Goal: Task Accomplishment & Management: Manage account settings

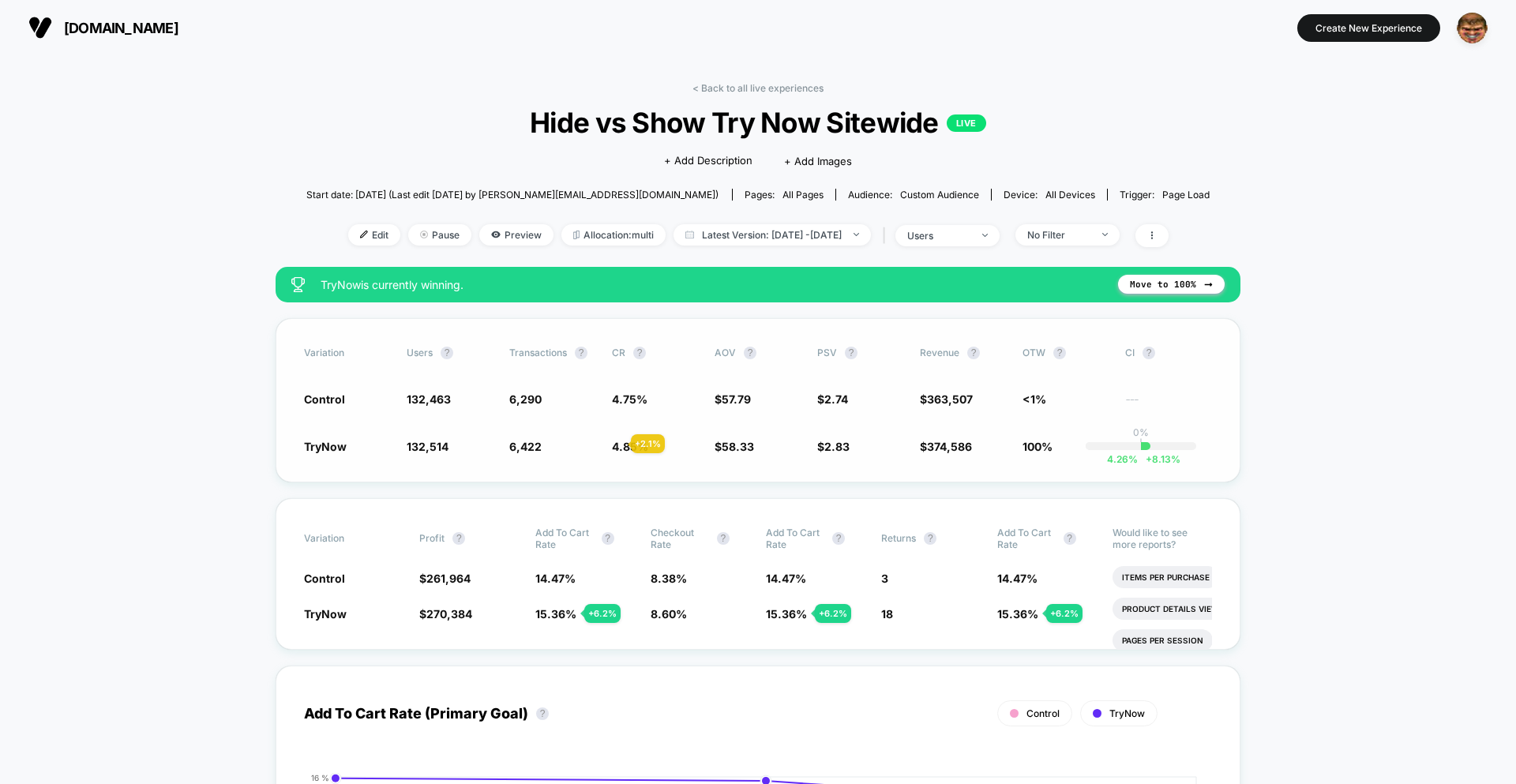
click at [602, 442] on div "TryNow 132,514 + 0.04 % 6,422 + 2.1 % 4.85 % + 2.1 % $ 58.33 + 0.93 % $ 2.83 + …" at bounding box center [758, 445] width 908 height 15
click at [754, 235] on span "Latest Version: [DATE] - [DATE]" at bounding box center [772, 235] width 197 height 21
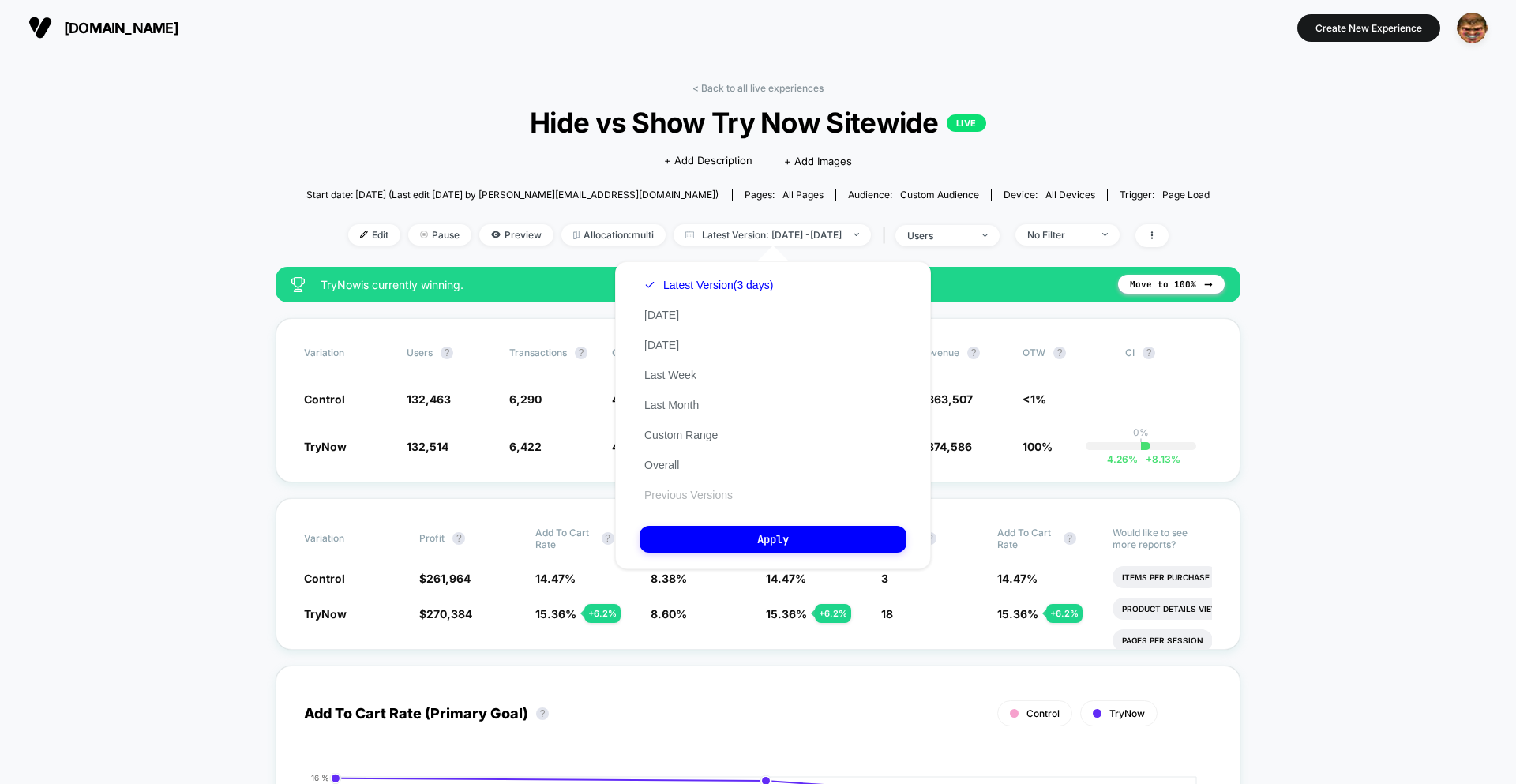
click at [685, 495] on button "Previous Versions" at bounding box center [688, 494] width 98 height 14
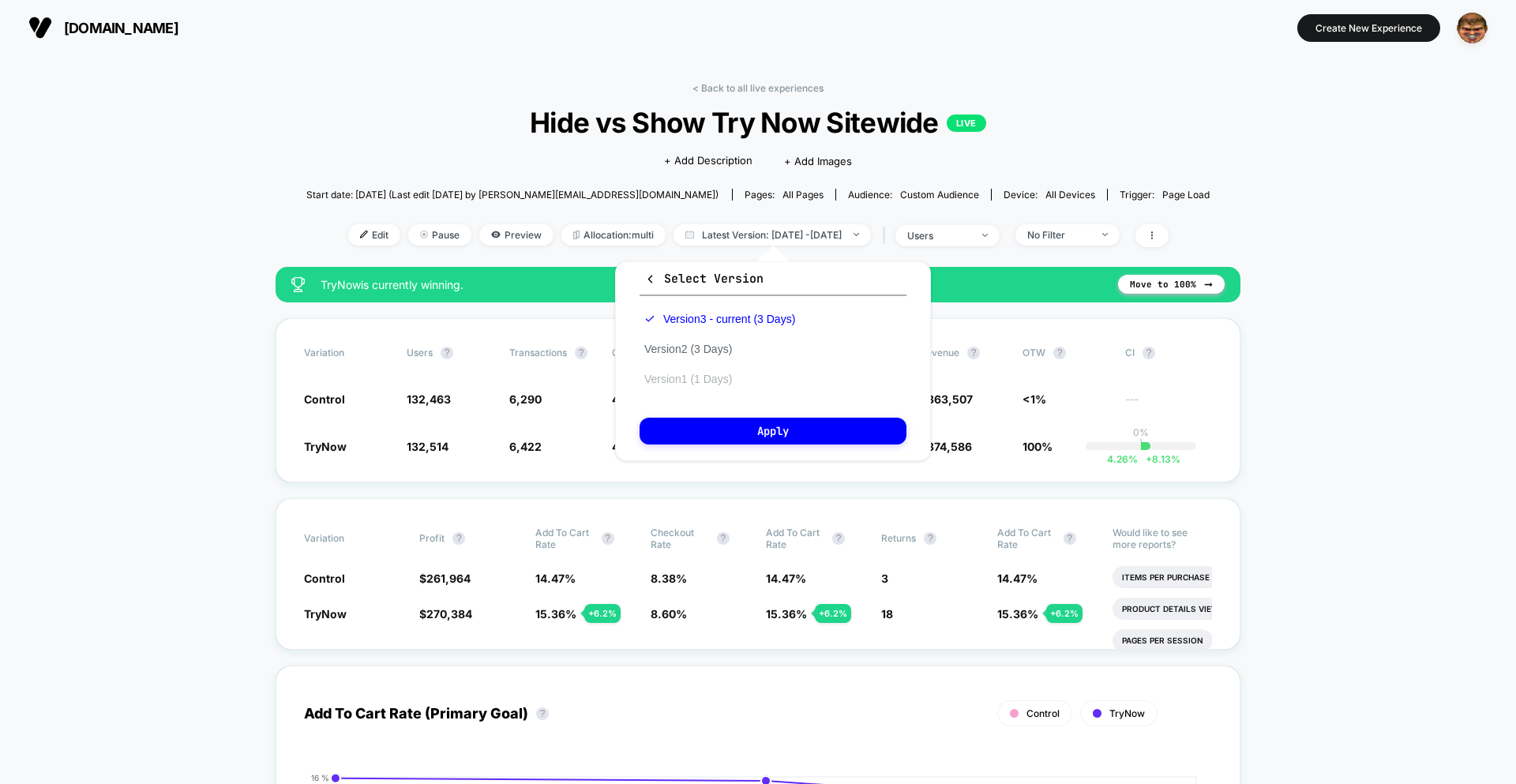
drag, startPoint x: 700, startPoint y: 372, endPoint x: 701, endPoint y: 381, distance: 9.1
click at [700, 373] on button "Version 1 (1 Days)" at bounding box center [687, 378] width 97 height 14
click at [740, 454] on div "Select Version Version 3 - current (3 Days) Version 2 (3 Days) Version 1 (1 Day…" at bounding box center [773, 362] width 316 height 200
click at [744, 433] on button "Apply" at bounding box center [772, 431] width 267 height 27
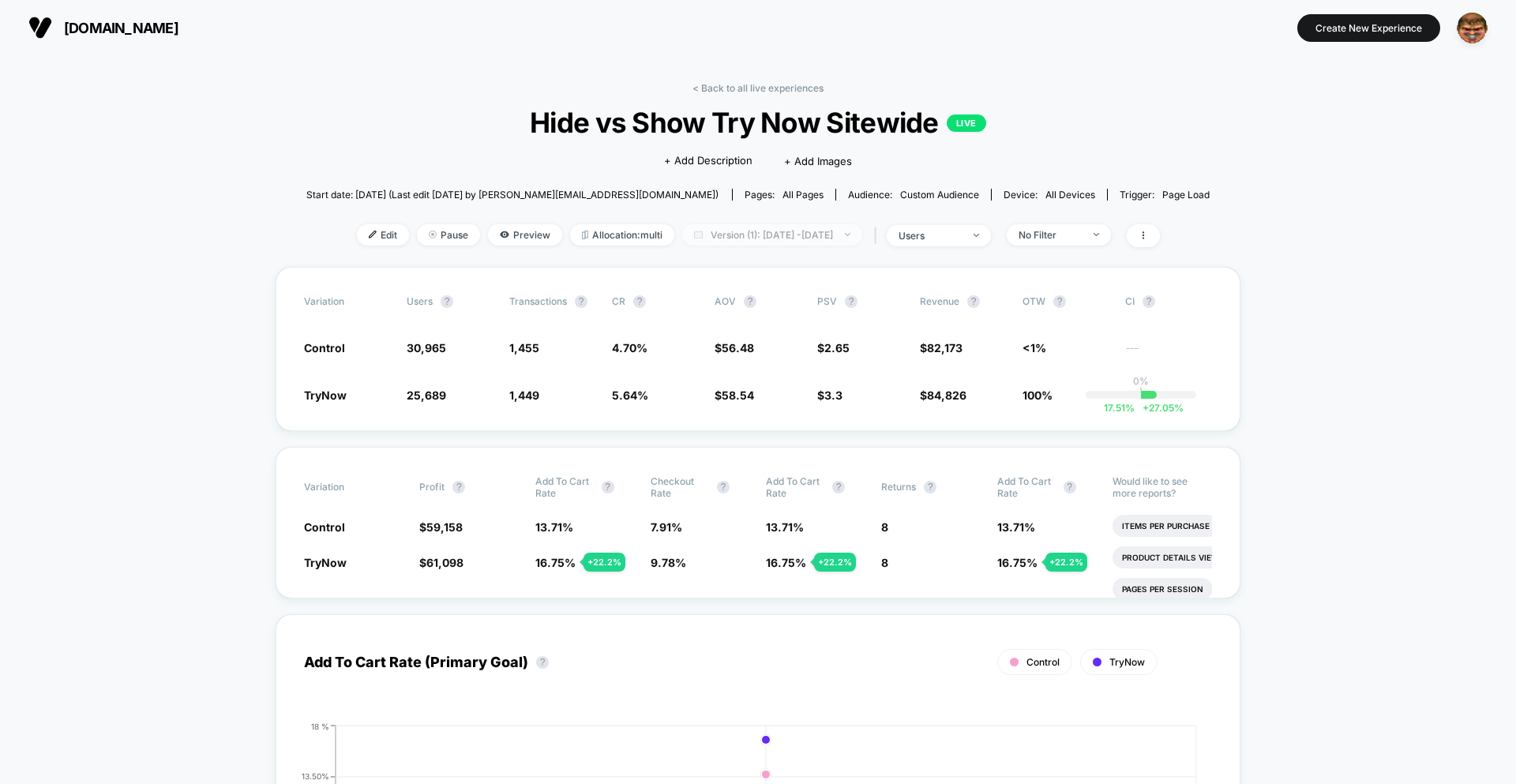
drag, startPoint x: 712, startPoint y: 257, endPoint x: 714, endPoint y: 243, distance: 14.1
click at [713, 256] on div "< Back to all live experiences Hide vs Show Try Now Sitewide LIVE Click to edit…" at bounding box center [758, 174] width 904 height 185
click at [714, 243] on span "Version (1): [DATE] - [DATE]" at bounding box center [772, 235] width 180 height 21
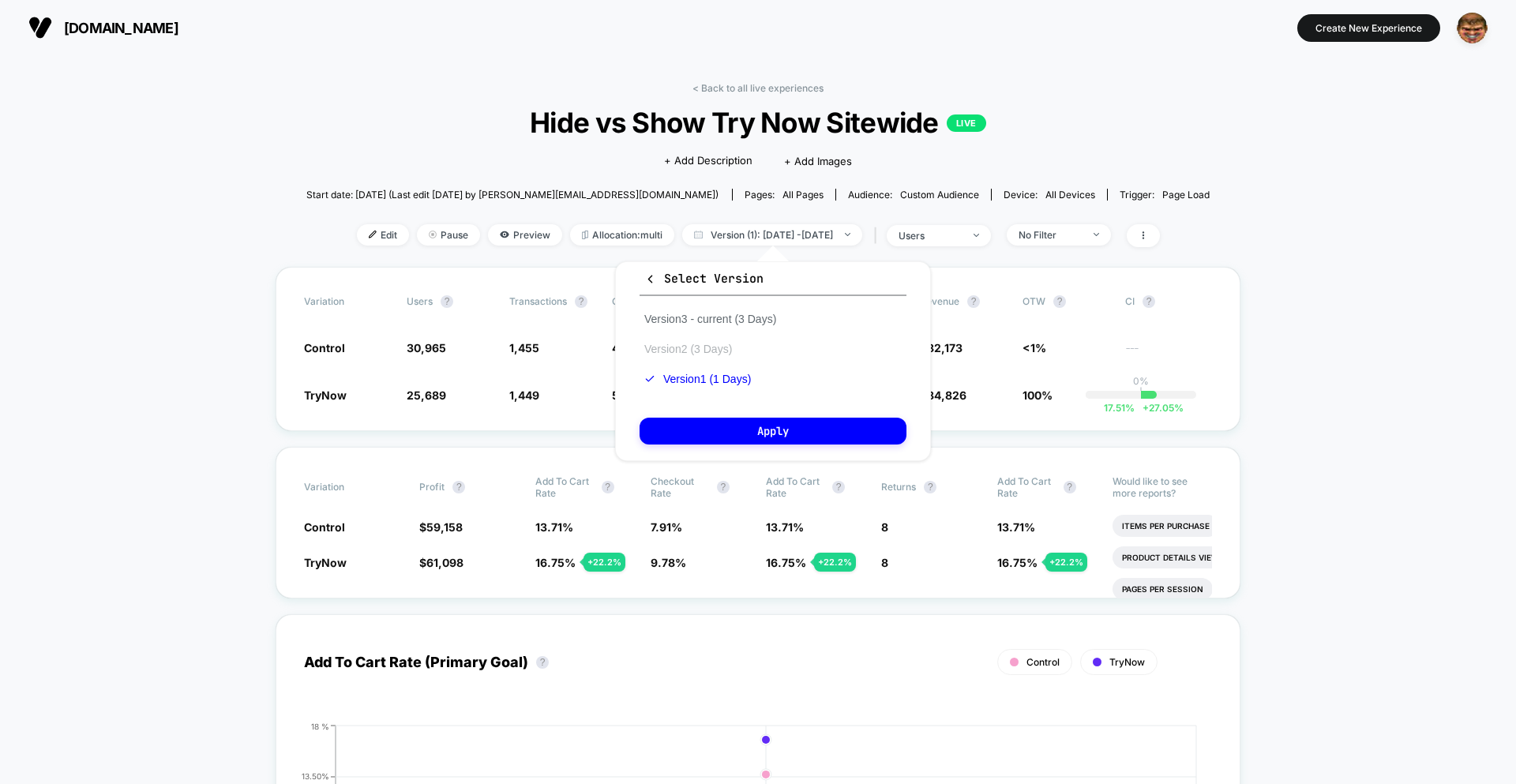
drag, startPoint x: 695, startPoint y: 362, endPoint x: 696, endPoint y: 350, distance: 12.0
click at [695, 359] on div "Version 3 - current (3 Days) Version 2 (3 Days) Version 1 (1 Days)" at bounding box center [709, 349] width 141 height 90
click at [696, 350] on button "Version 2 (3 Days)" at bounding box center [687, 348] width 97 height 14
click at [725, 409] on div "Select Version Version 3 - current (3 Days) Version 2 (3 Days) Version 1 (1 Day…" at bounding box center [773, 362] width 316 height 200
click at [738, 426] on button "Apply" at bounding box center [772, 431] width 267 height 27
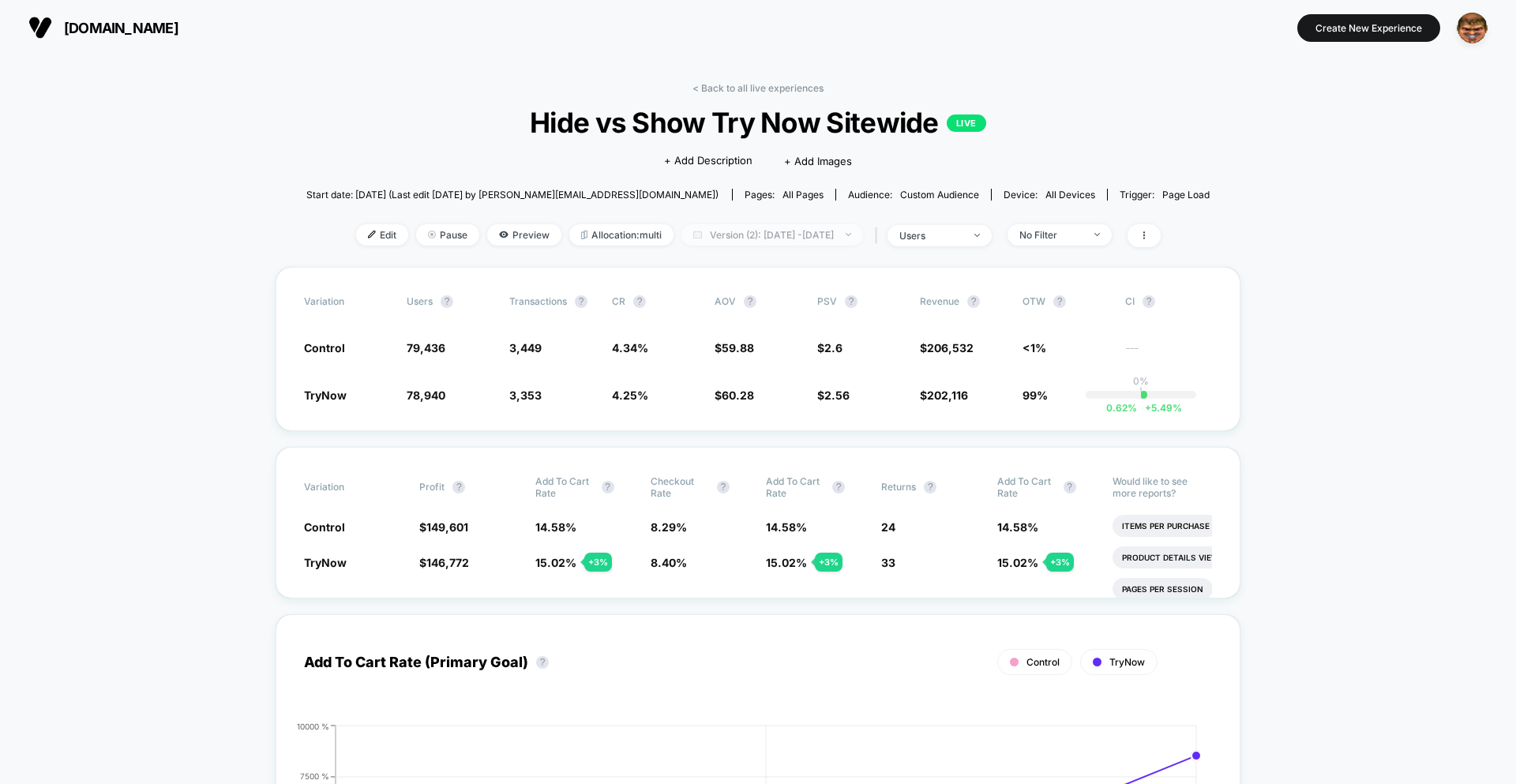
click at [795, 235] on span "Version (2): [DATE] - [DATE]" at bounding box center [772, 235] width 182 height 21
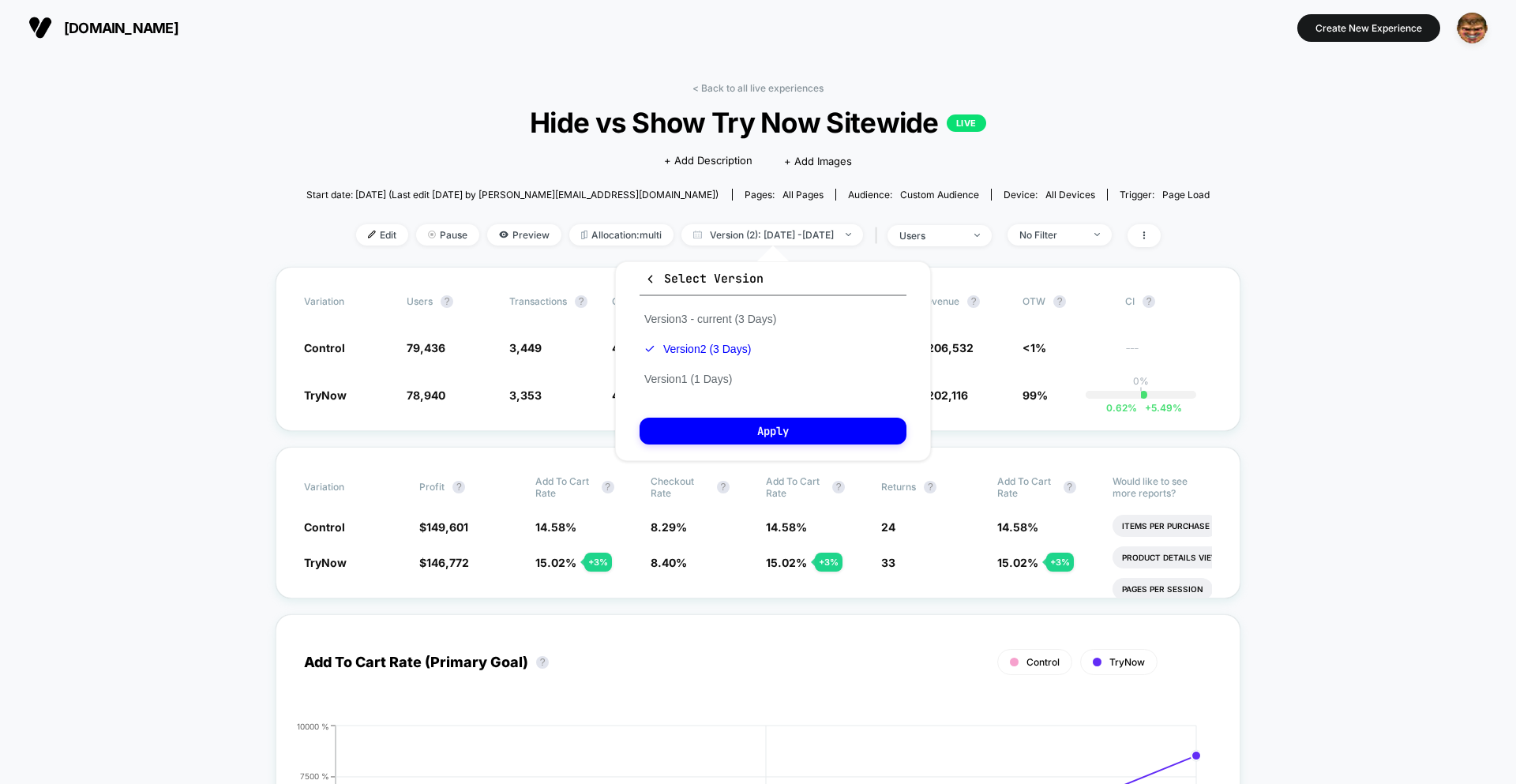
click at [719, 310] on div "Version 3 - current (3 Days) Version 2 (3 Days) Version 1 (1 Days)" at bounding box center [709, 349] width 141 height 90
click at [730, 316] on button "Version 3 - current (3 Days)" at bounding box center [709, 318] width 141 height 14
click at [737, 424] on button "Apply" at bounding box center [772, 431] width 267 height 27
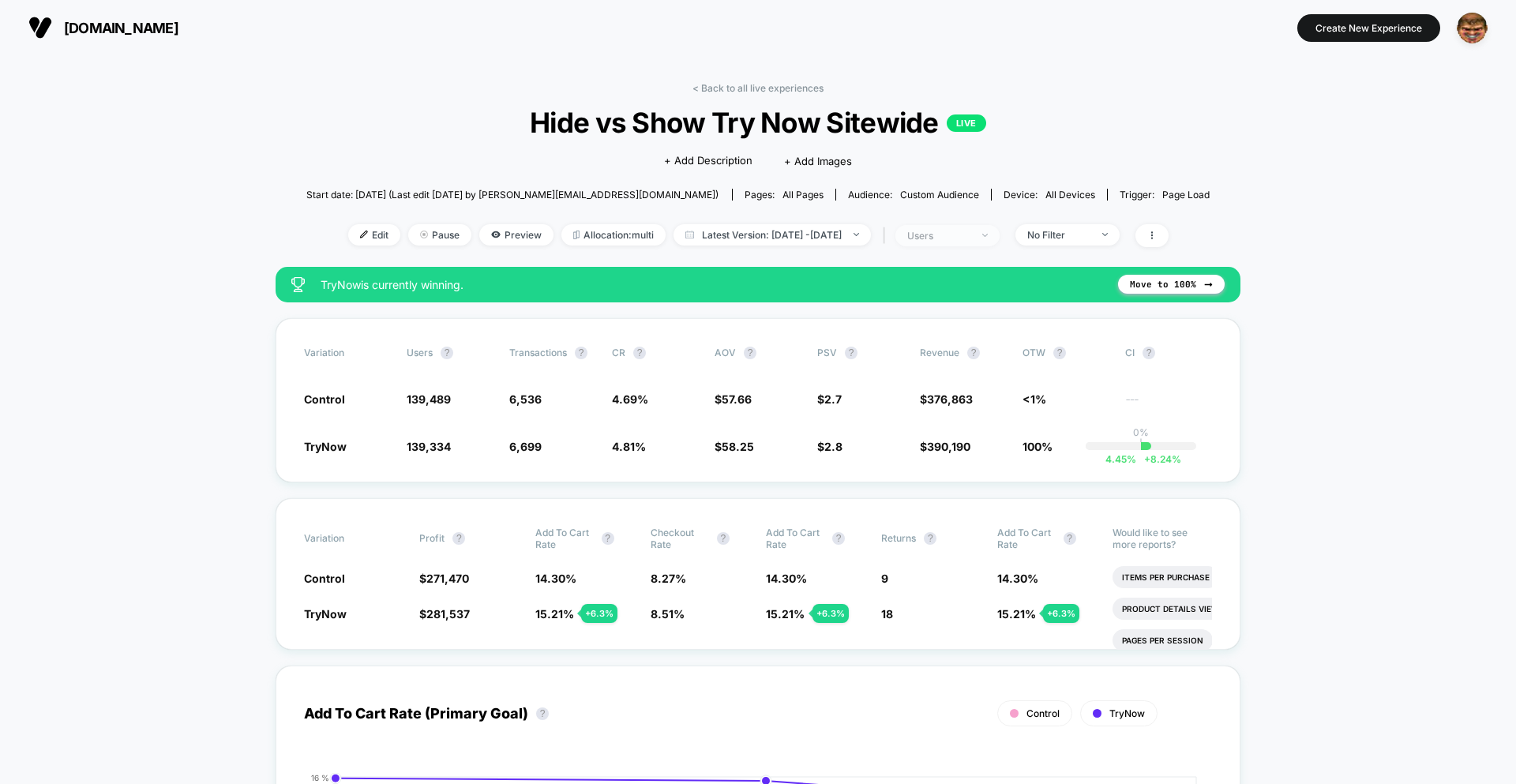
click at [938, 240] on div "users" at bounding box center [939, 236] width 64 height 12
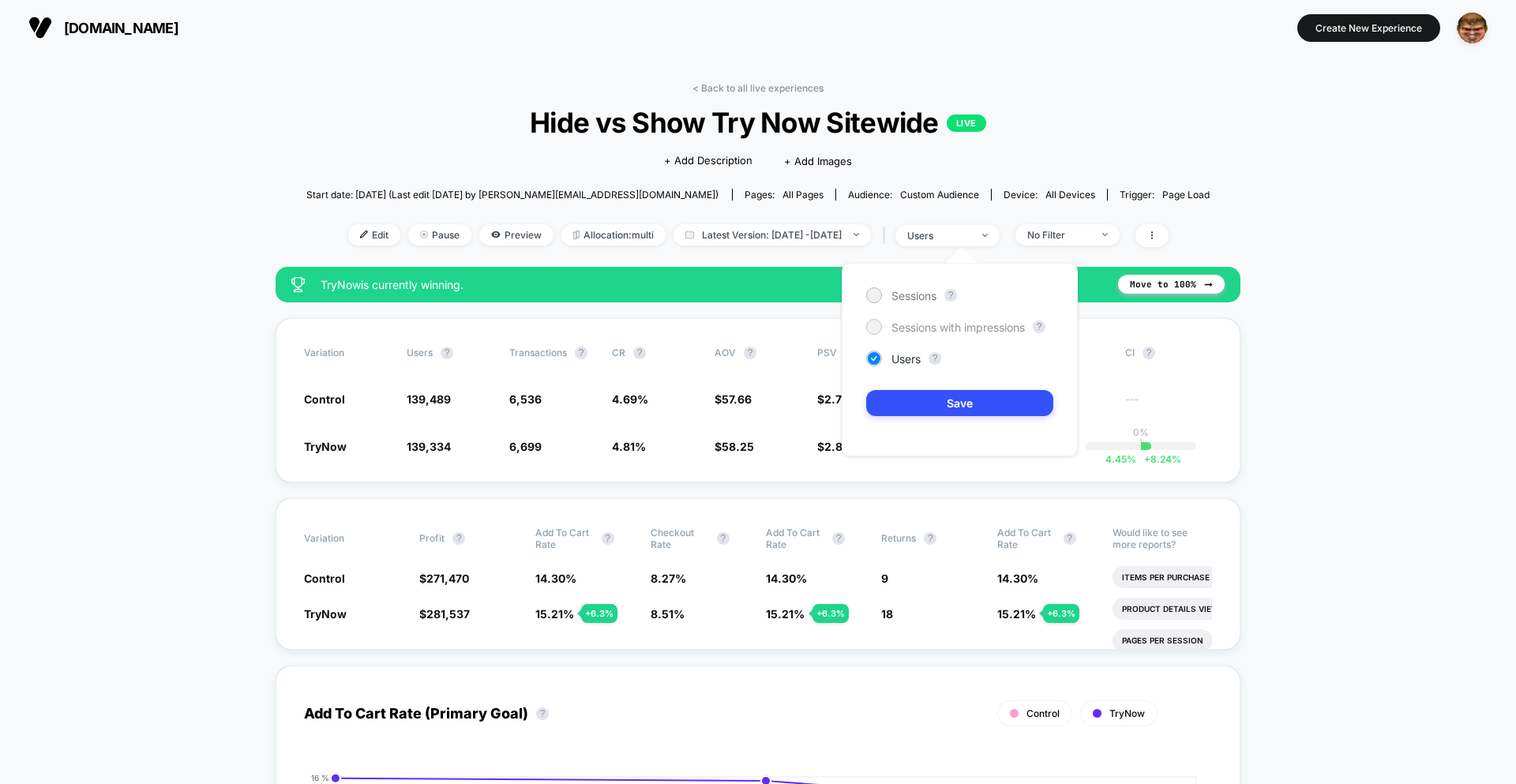
click at [950, 324] on span "Sessions with impressions" at bounding box center [958, 327] width 134 height 13
click at [955, 395] on button "Save" at bounding box center [960, 402] width 187 height 26
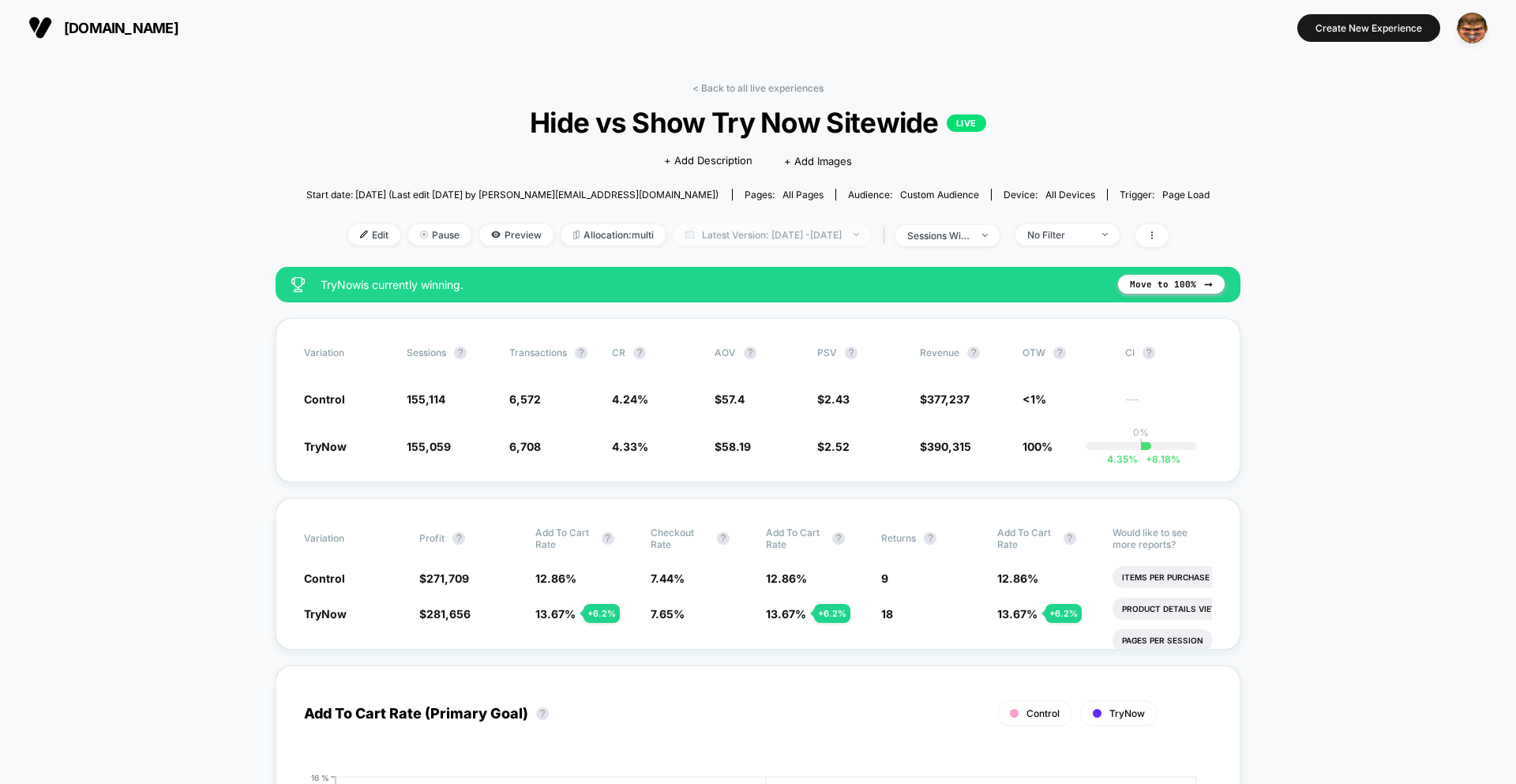
click at [746, 239] on span "Latest Version: [DATE] - [DATE]" at bounding box center [772, 235] width 197 height 21
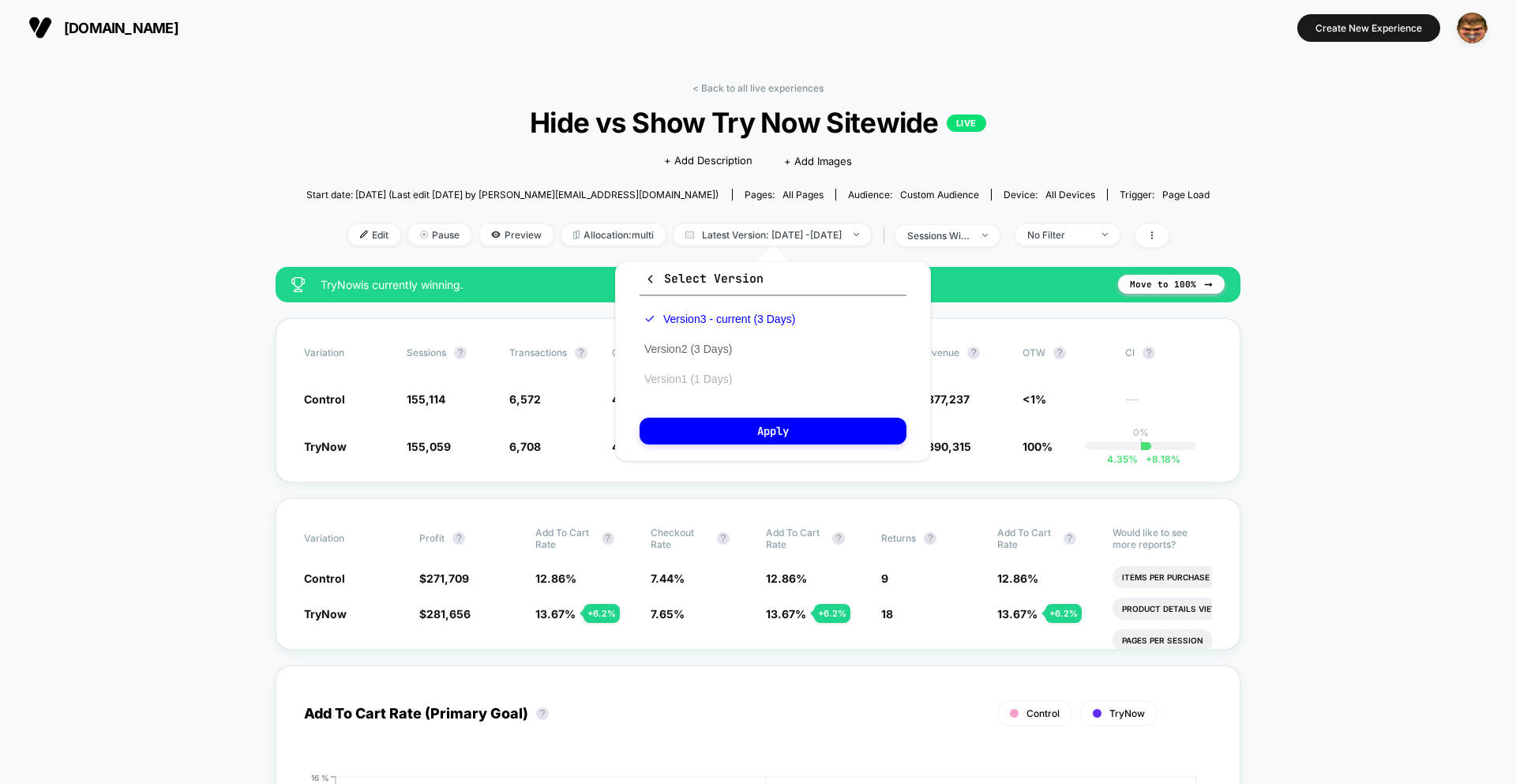
click at [718, 385] on button "Version 1 (1 Days)" at bounding box center [687, 378] width 97 height 14
click at [745, 420] on button "Apply" at bounding box center [772, 431] width 267 height 27
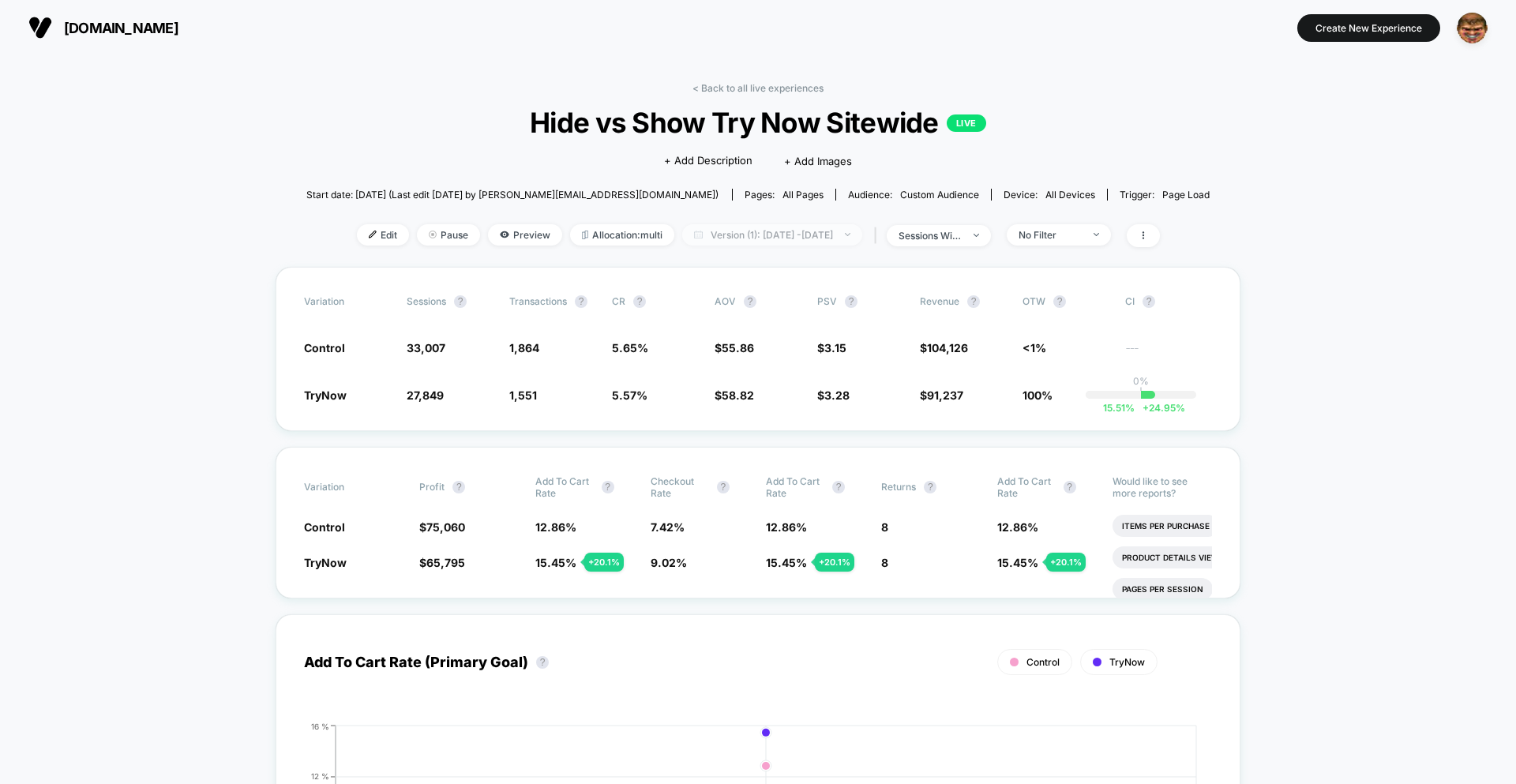
click at [767, 233] on span "Version (1): [DATE] - [DATE]" at bounding box center [772, 235] width 180 height 21
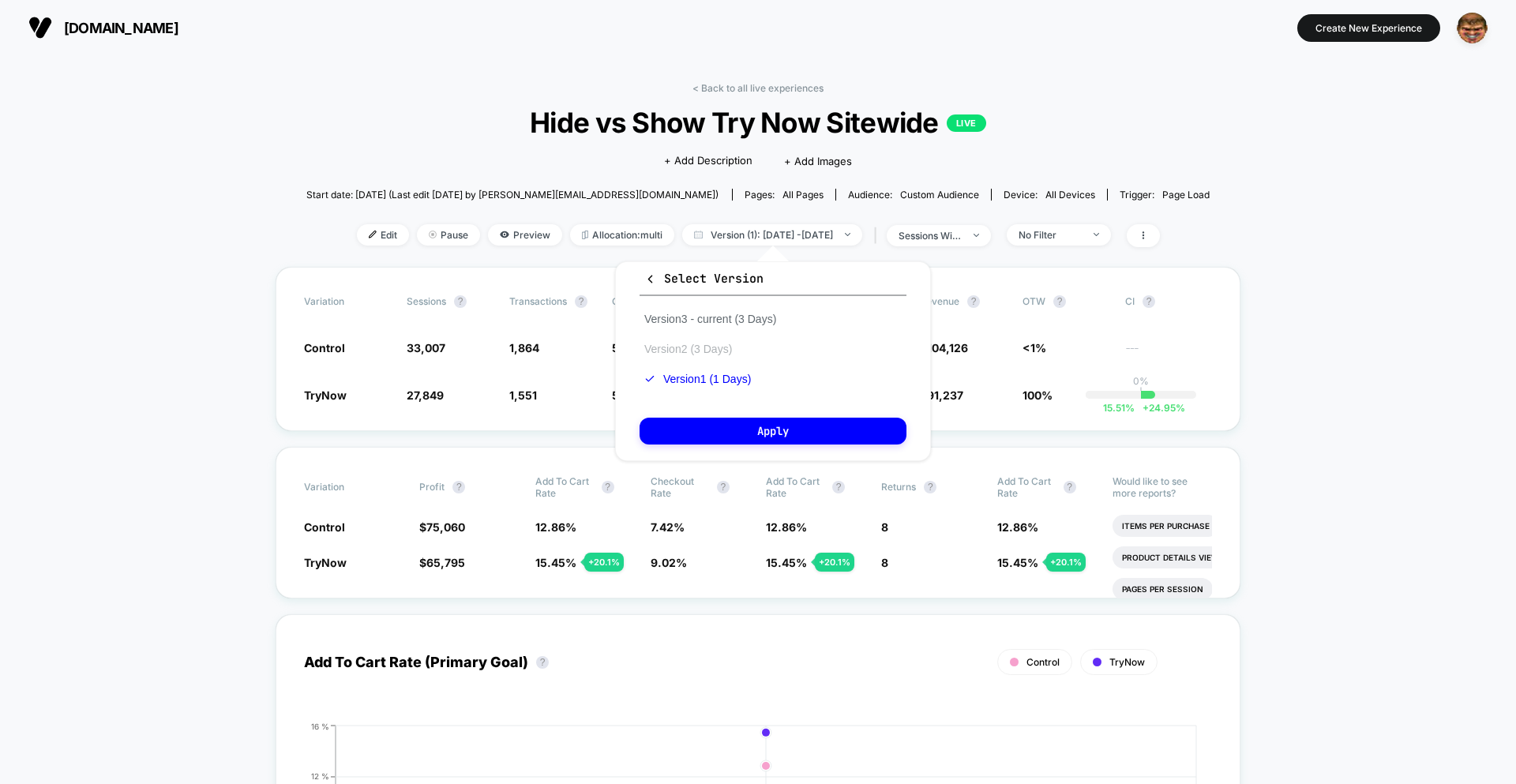
click at [709, 351] on button "Version 2 (3 Days)" at bounding box center [687, 348] width 97 height 14
click at [732, 405] on div "Select Version Version 3 - current (3 Days) Version 2 (3 Days) Version 1 (1 Day…" at bounding box center [773, 362] width 316 height 200
drag, startPoint x: 748, startPoint y: 424, endPoint x: 759, endPoint y: 417, distance: 13.0
click at [749, 424] on button "Apply" at bounding box center [772, 431] width 267 height 27
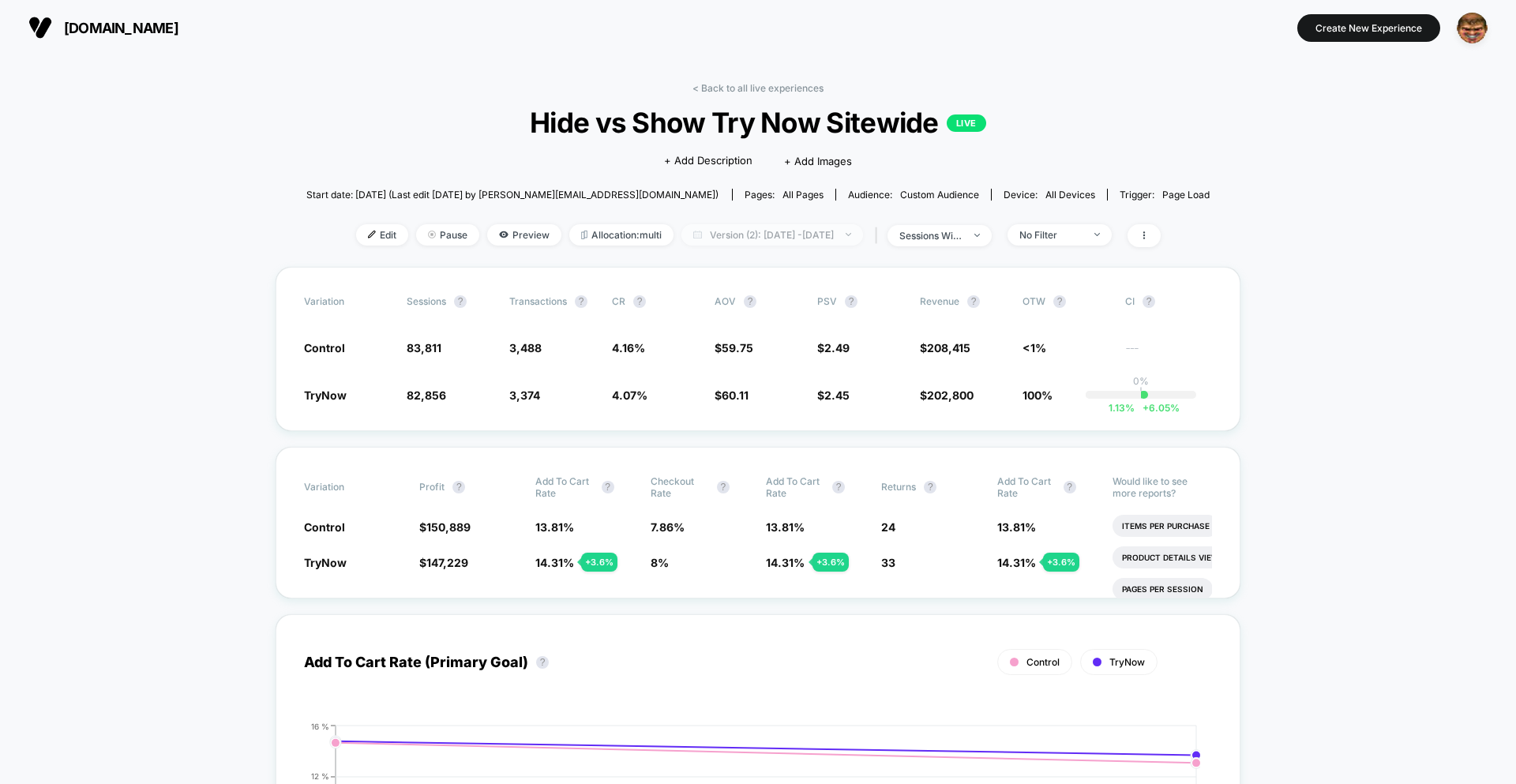
drag, startPoint x: 771, startPoint y: 231, endPoint x: 771, endPoint y: 241, distance: 10.0
click at [771, 231] on span "Version (2): [DATE] - [DATE]" at bounding box center [772, 235] width 182 height 21
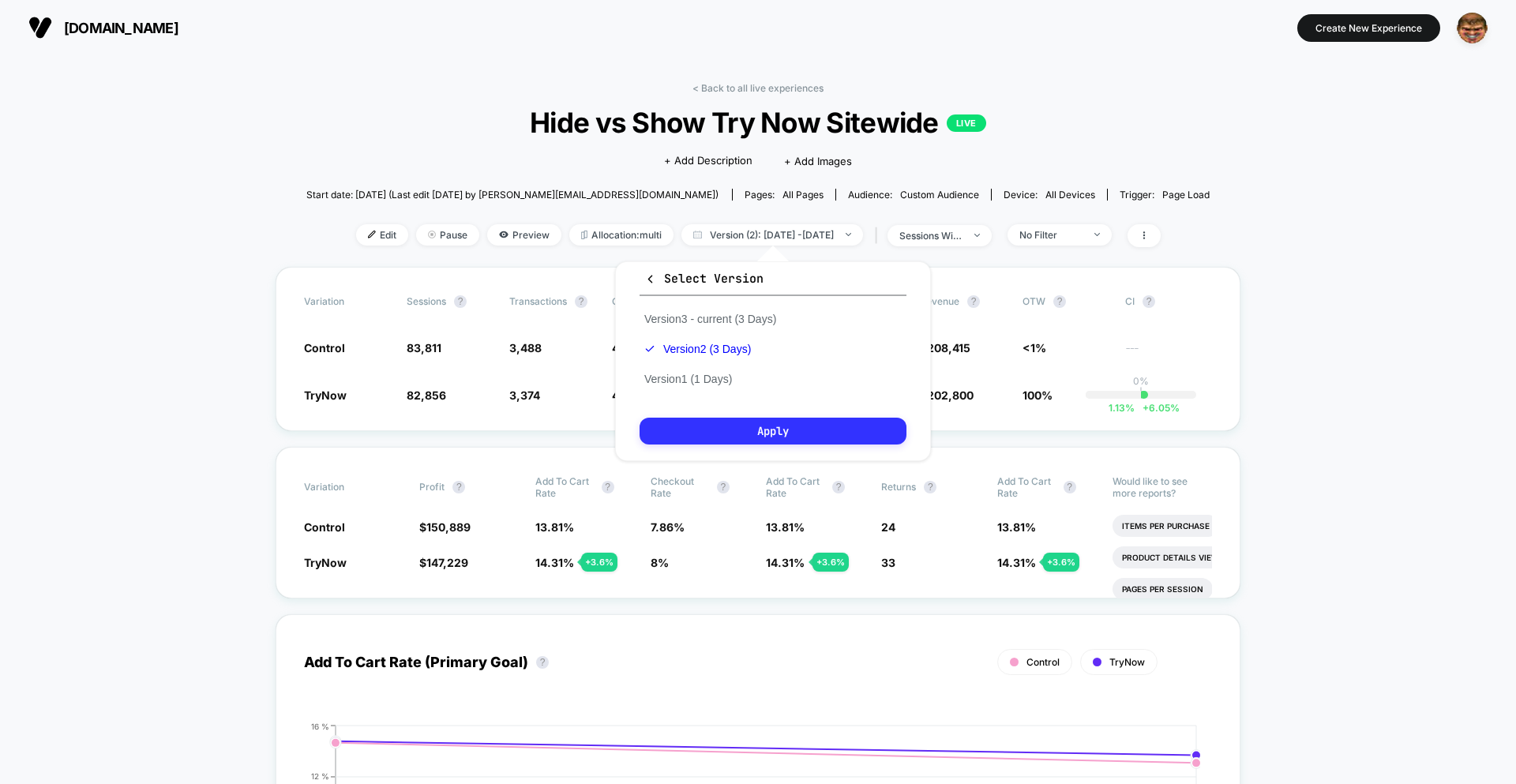
drag, startPoint x: 729, startPoint y: 320, endPoint x: 752, endPoint y: 417, distance: 99.7
click at [729, 320] on button "Version 3 - current (3 Days)" at bounding box center [709, 318] width 141 height 14
click at [774, 427] on button "Apply" at bounding box center [772, 431] width 267 height 27
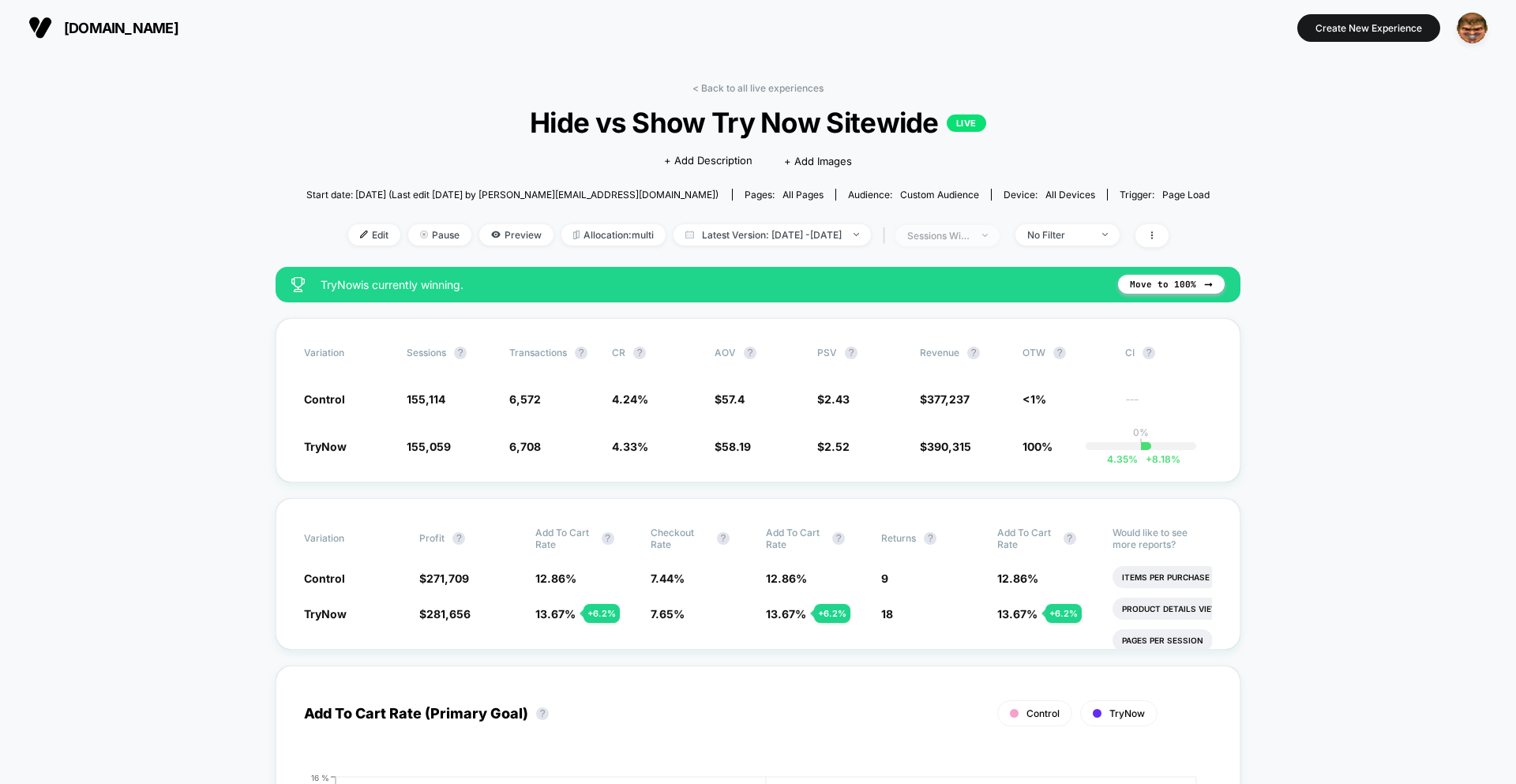
click at [970, 232] on div "sessions with impression" at bounding box center [939, 236] width 64 height 12
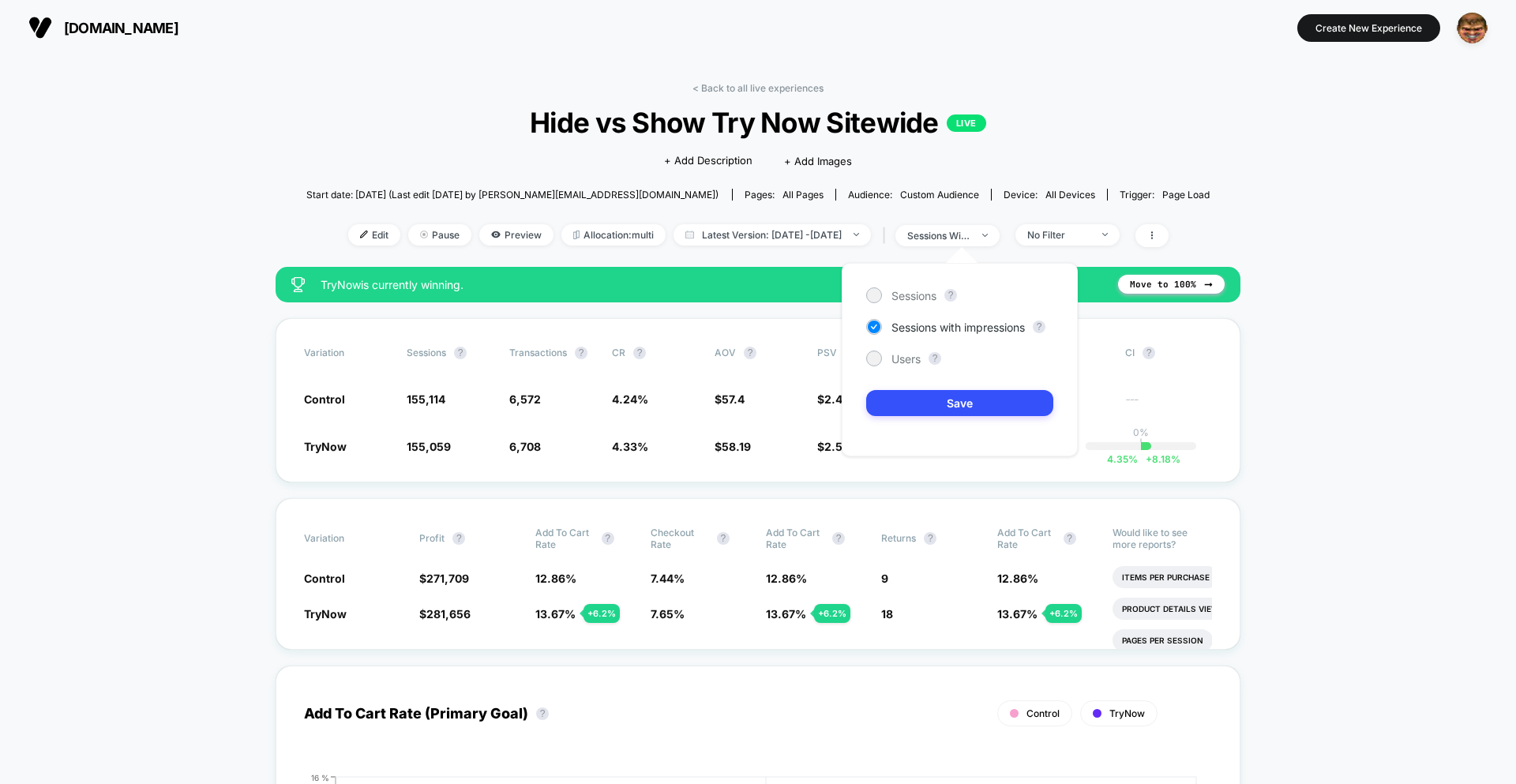
click at [918, 367] on div "Sessions ? Sessions with impressions ? Users ? Save" at bounding box center [959, 359] width 236 height 193
click at [909, 354] on span "Users" at bounding box center [906, 359] width 29 height 13
click at [916, 388] on div "Sessions ? Sessions with impressions ? Users ? Save" at bounding box center [959, 359] width 236 height 193
click at [921, 402] on button "Save" at bounding box center [960, 402] width 187 height 26
